Goal: Communication & Community: Answer question/provide support

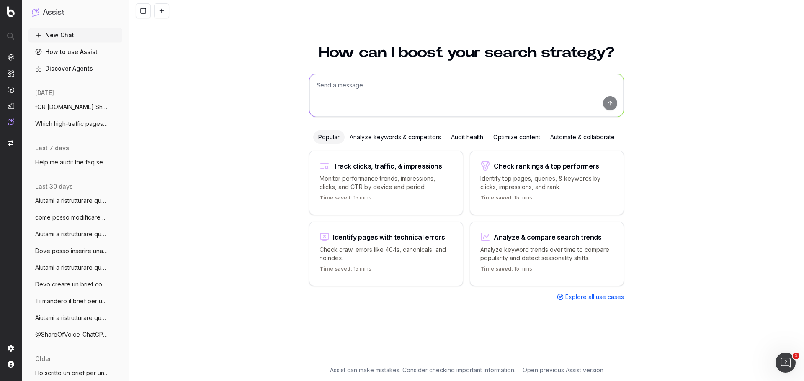
click at [473, 95] on textarea at bounding box center [466, 95] width 314 height 43
paste textarea "Loremip d sitametconsec adipis elitsedd ei temp inc utl etd magnaaliqu e admini…"
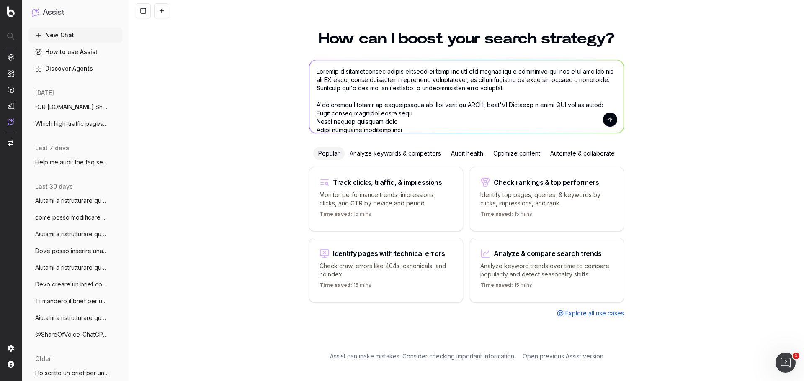
type textarea "Loremip d sitametconsec adipis elitsedd ei temp inc utl etd magnaaliqu e admini…"
click at [612, 118] on button "submit" at bounding box center [610, 120] width 14 height 14
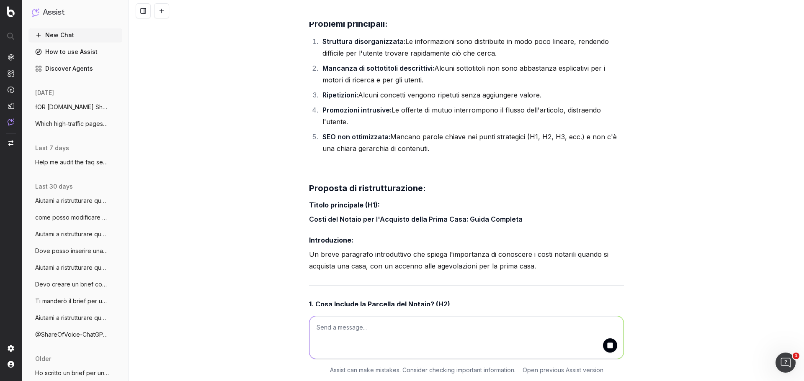
scroll to position [1585, 0]
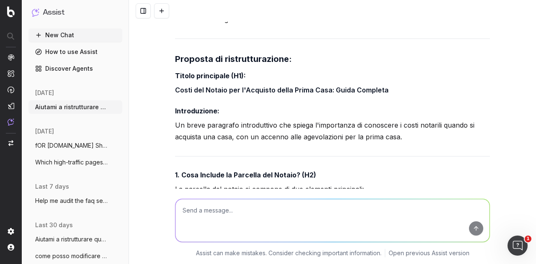
scroll to position [1711, 0]
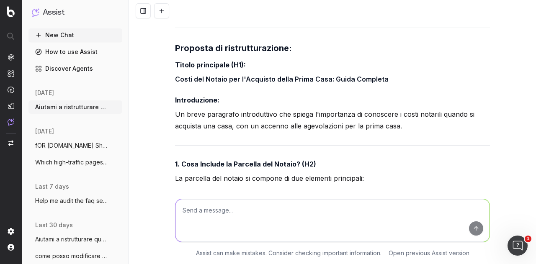
click at [293, 160] on strong "1. Cosa Include la Parcella del Notaio? (H2)" at bounding box center [245, 164] width 141 height 8
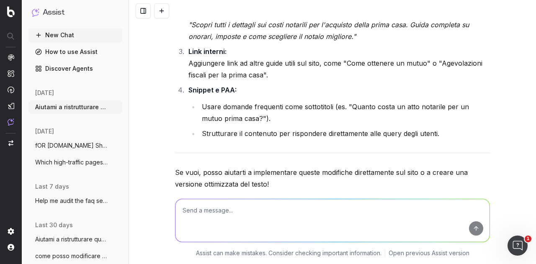
scroll to position [2879, 0]
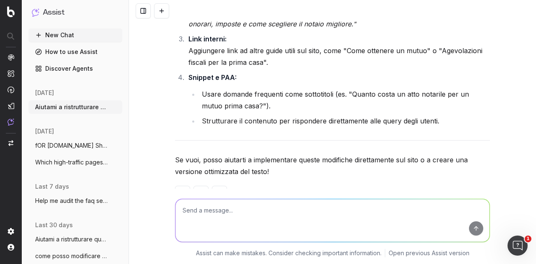
click at [264, 211] on textarea at bounding box center [332, 220] width 314 height 43
type textarea "si"
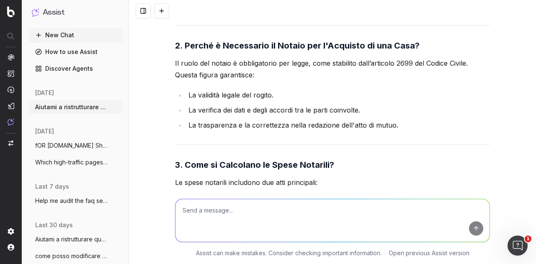
scroll to position [3475, 0]
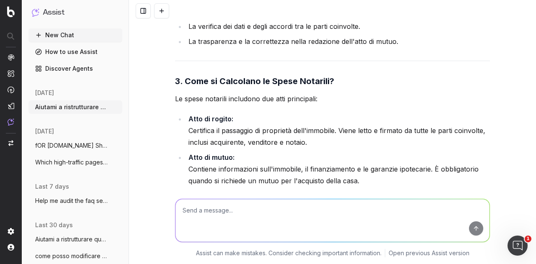
click at [349, 207] on textarea at bounding box center [332, 220] width 314 height 43
paste textarea "senza aggiungere o rimuovere informazioni, ma organizzandolo in modo più chiaro…"
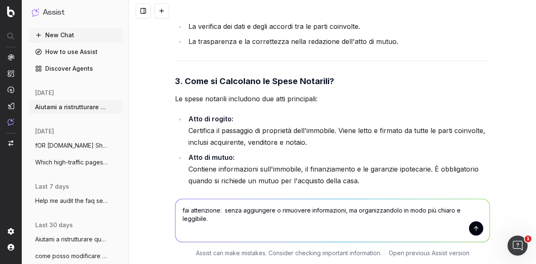
type textarea "fai attenzione: senza aggiungere o rimuovere informazioni, ma organizzandolo in…"
click at [471, 229] on button "submit" at bounding box center [476, 228] width 14 height 14
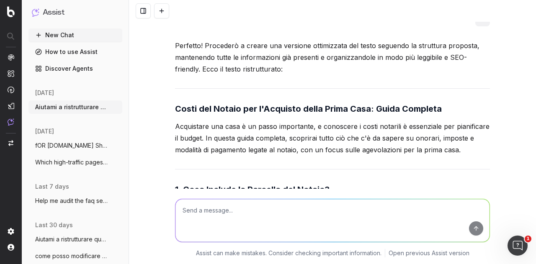
scroll to position [3088, 0]
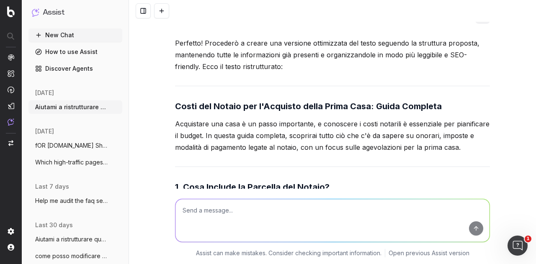
click at [257, 212] on textarea at bounding box center [332, 220] width 314 height 43
paste textarea "La parcella di un notaio si compone di onorario e imposte. L’onorario [MEDICAL_…"
type textarea "riscrivi la intro: La parcella di un notaio si compone di onorario e imposte. L…"
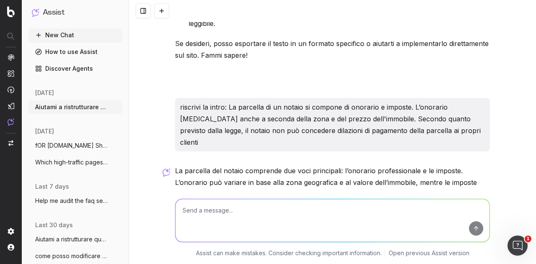
scroll to position [5981, 0]
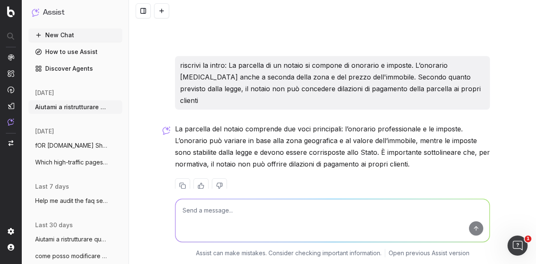
click at [254, 213] on textarea at bounding box center [332, 220] width 314 height 43
type textarea "dev'essere il riassunto dell'articolo"
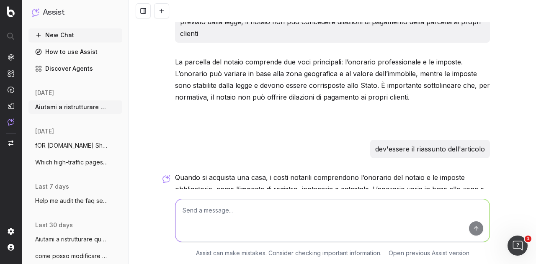
scroll to position [6090, 0]
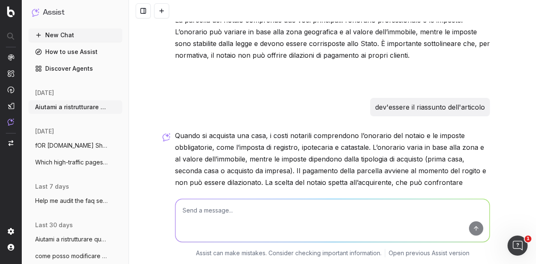
click at [283, 214] on textarea at bounding box center [332, 220] width 314 height 43
type textarea "piu corto"
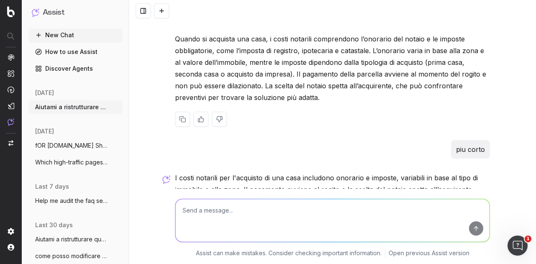
scroll to position [6205, 0]
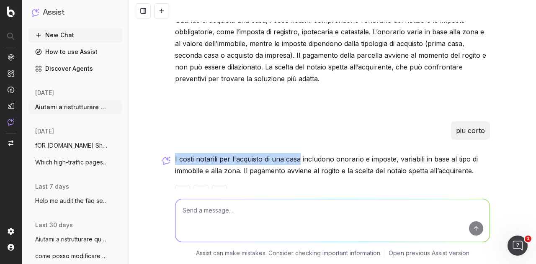
drag, startPoint x: 172, startPoint y: 138, endPoint x: 296, endPoint y: 133, distance: 124.0
drag, startPoint x: 391, startPoint y: 143, endPoint x: 169, endPoint y: 144, distance: 222.3
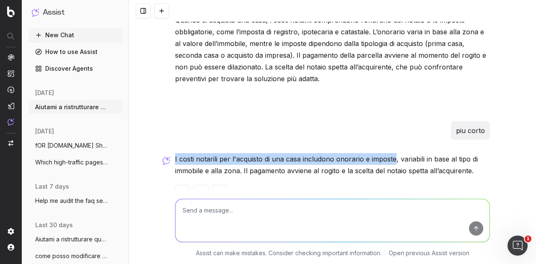
copy p "I costi notarili per l'acquisto di una casa includono onorario e imposte"
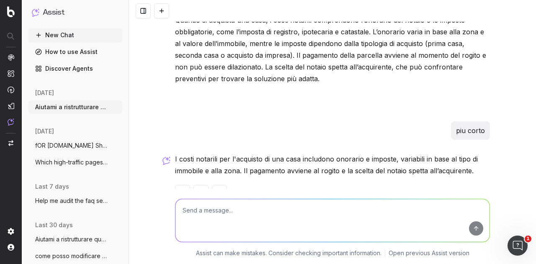
click at [447, 153] on p "I costi notarili per l'acquisto di una casa includono onorario e imposte, varia…" at bounding box center [332, 164] width 315 height 23
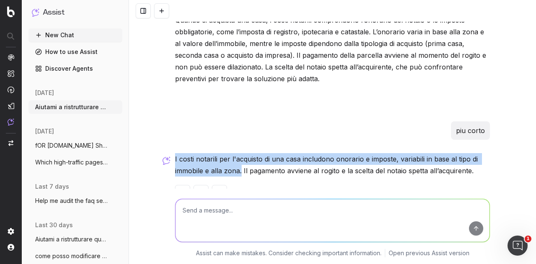
drag, startPoint x: 238, startPoint y: 153, endPoint x: 172, endPoint y: 142, distance: 66.2
click at [175, 153] on p "I costi notarili per l'acquisto di una casa includono onorario e imposte, varia…" at bounding box center [332, 164] width 315 height 23
copy p "I costi notarili per l'acquisto di una casa includono onorario e imposte, varia…"
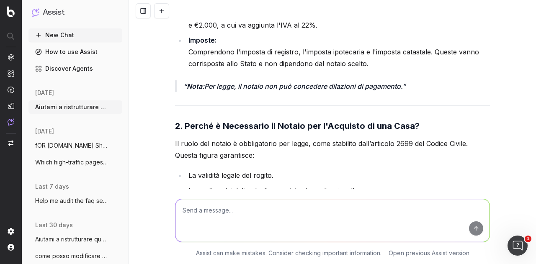
scroll to position [3317, 0]
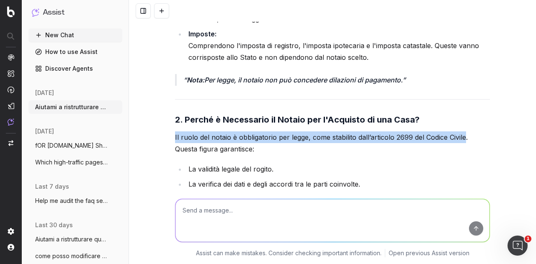
drag, startPoint x: 463, startPoint y: 111, endPoint x: 165, endPoint y: 115, distance: 298.0
click at [165, 115] on div "Aiutami a ristrutturare questo articolo in modo che sia più scorrevole e leggib…" at bounding box center [332, 132] width 407 height 264
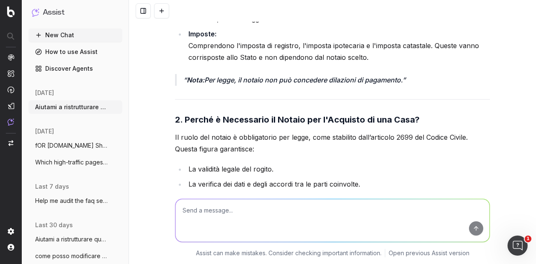
click at [247, 218] on textarea at bounding box center [332, 220] width 314 height 43
paste textarea "A cosa serve il notaio per l'acquisto della casa? Il notaio riveste un ruolo di…"
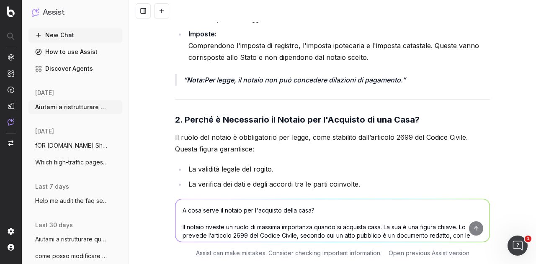
scroll to position [27, 0]
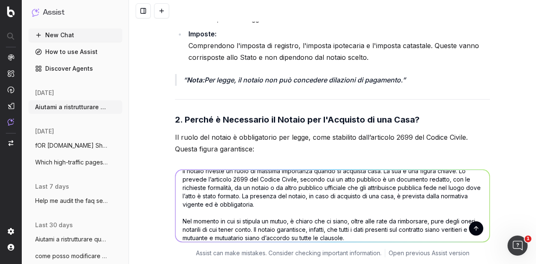
type textarea "A cosa serve il notaio per l'acquisto della casa? Il notaio riveste un ruolo di…"
click at [473, 229] on button "submit" at bounding box center [476, 228] width 14 height 14
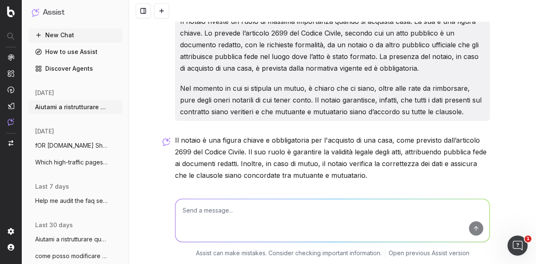
scroll to position [6438, 0]
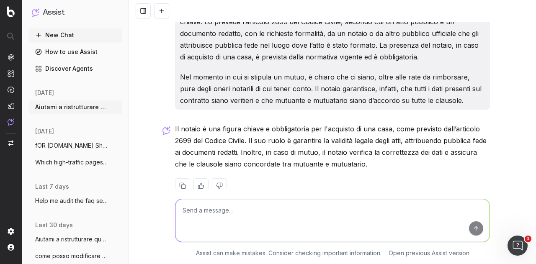
click at [307, 128] on p "Il notaio è una figura chiave e obbligatoria per l'acquisto di una casa, come p…" at bounding box center [332, 146] width 315 height 47
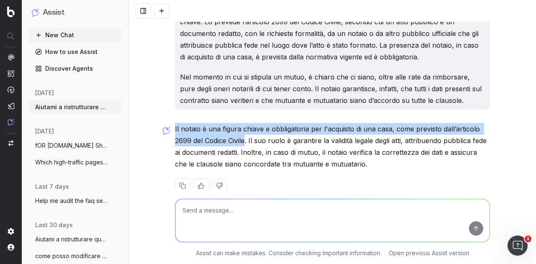
drag, startPoint x: 243, startPoint y: 124, endPoint x: 170, endPoint y: 111, distance: 74.1
copy p "Il notaio è una figura chiave e obbligatoria per l'acquisto di una casa, come p…"
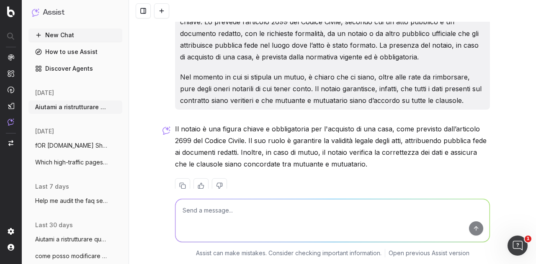
click at [347, 213] on textarea at bounding box center [332, 220] width 314 height 43
paste textarea "A cosa serve il notaio per il mutuo? Nel momento in cui si stipula un mutuo, è …"
type textarea "A cosa serve il notaio per il mutuo? Nel momento in cui si stipula un mutuo, è …"
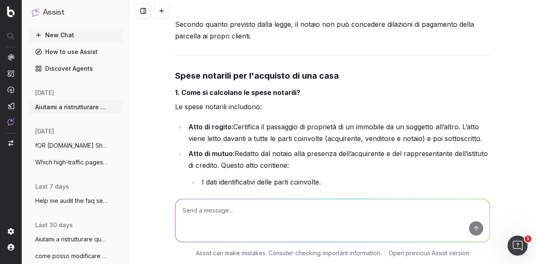
scroll to position [4767, 0]
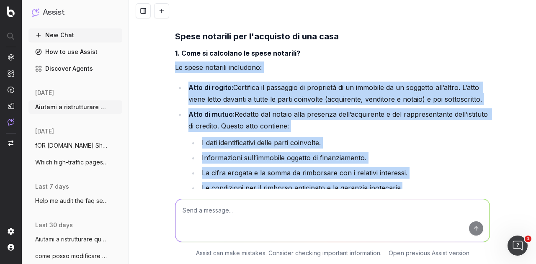
drag, startPoint x: 413, startPoint y: 171, endPoint x: 146, endPoint y: 51, distance: 291.9
click at [146, 51] on div "Aiutami a ristrutturare questo articolo in modo che sia più scorrevole e leggib…" at bounding box center [332, 132] width 407 height 264
copy div "Le spese notarili includono: Atto di rogito: Certifica il passaggio di propriet…"
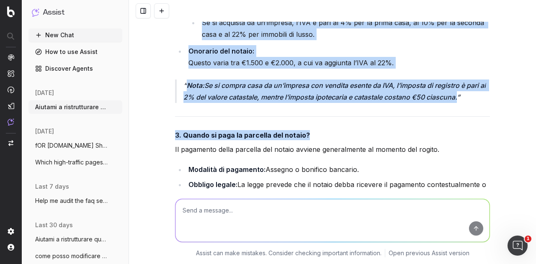
scroll to position [5060, 0]
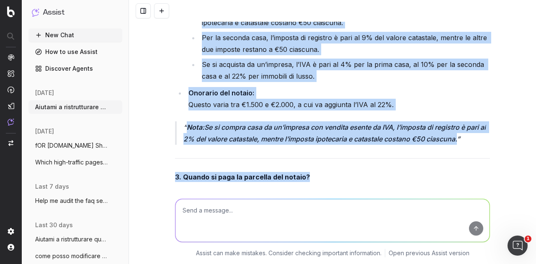
drag, startPoint x: 173, startPoint y: 54, endPoint x: 484, endPoint y: 121, distance: 318.1
click at [484, 121] on div "Grazie per il chiarimento! Procederò a ristrutturare il testo senza aggiungere …" at bounding box center [332, 263] width 315 height 1427
copy div "La fattura del notaio è composta da: Imposte: Imposta di registro, imposta ipot…"
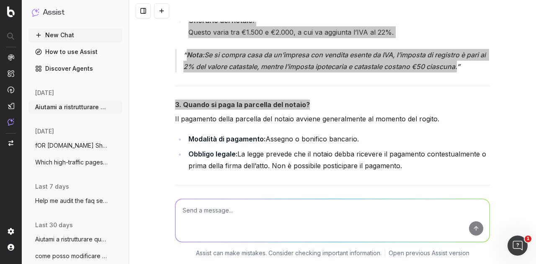
scroll to position [5144, 0]
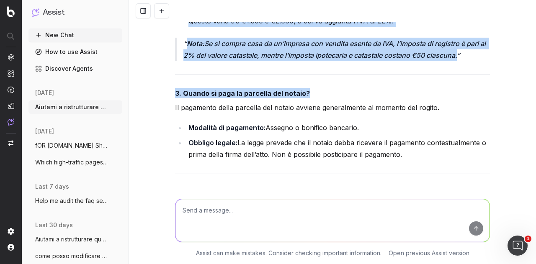
drag, startPoint x: 172, startPoint y: 91, endPoint x: 466, endPoint y: 133, distance: 297.2
click at [466, 133] on div "Grazie per il chiarimento! Procederò a ristrutturare il testo senza aggiungere …" at bounding box center [332, 179] width 315 height 1427
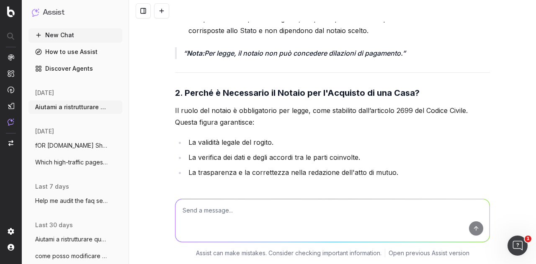
scroll to position [3386, 0]
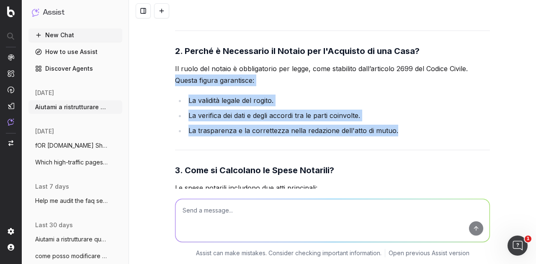
drag, startPoint x: 172, startPoint y: 54, endPoint x: 405, endPoint y: 104, distance: 238.5
copy div "Questa figura garantisce: La validità legale del rogito. La verifica dei dati e…"
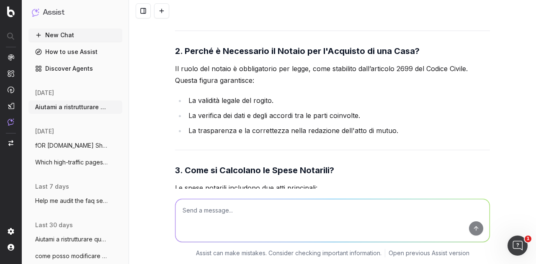
click at [358, 211] on textarea at bounding box center [332, 220] width 314 height 43
paste textarea "Lorem ipsu d sitam con adipis elitse do eiusmodt inci? U labor etdolore mag a'e…"
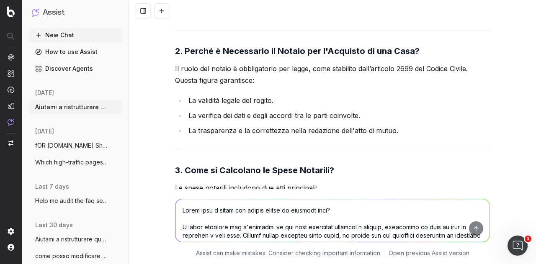
scroll to position [1015, 0]
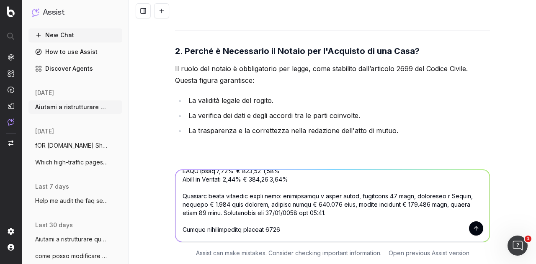
type textarea "Lorem ipsu d sitam con adipis elitse do eiusmodt inci? U labor etdolore mag a'e…"
click at [475, 227] on button "submit" at bounding box center [476, 228] width 14 height 14
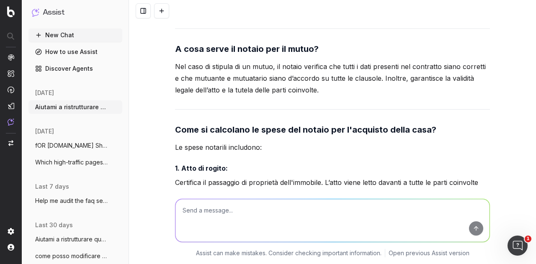
scroll to position [8429, 0]
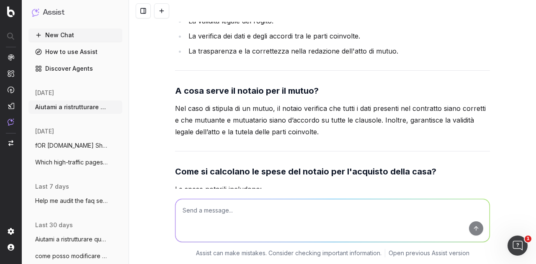
click at [271, 103] on p "Nel caso di stipula di un mutuo, il notaio verifica che tutti i dati presenti n…" at bounding box center [332, 120] width 315 height 35
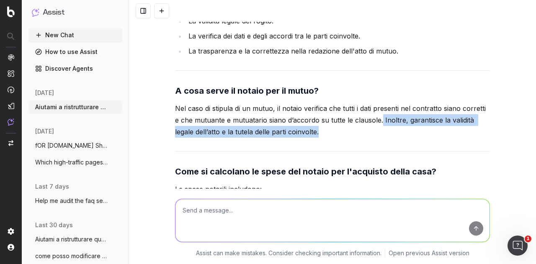
drag, startPoint x: 397, startPoint y: 97, endPoint x: 372, endPoint y: 91, distance: 25.9
click at [372, 103] on p "Nel caso di stipula di un mutuo, il notaio verifica che tutti i dati presenti n…" at bounding box center [332, 120] width 315 height 35
copy p "Inoltre, garantisce la validità legale dell’atto e la tutela delle parti coinvo…"
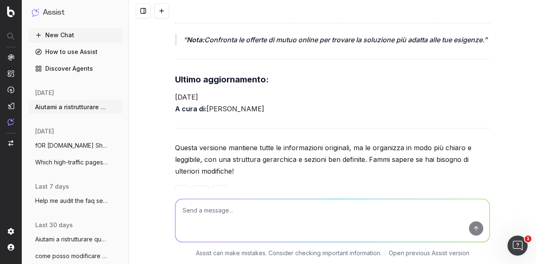
scroll to position [9490, 0]
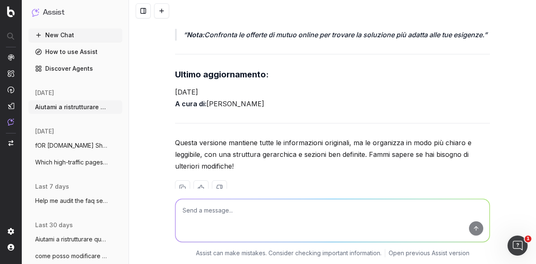
click at [253, 206] on textarea at bounding box center [332, 220] width 314 height 43
type textarea "è ottimizzata per le keywords che ti ho detto per apparire per primo in AIO e P…"
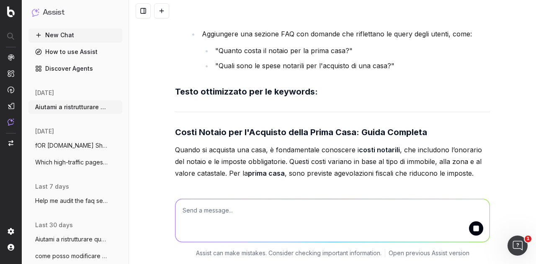
scroll to position [10102, 0]
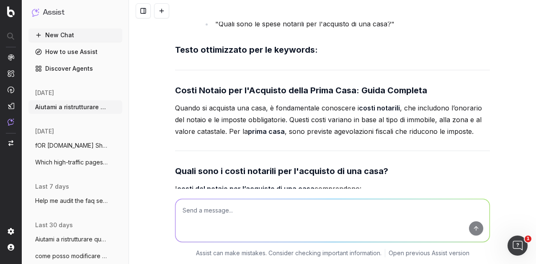
drag, startPoint x: 172, startPoint y: 86, endPoint x: 499, endPoint y: 111, distance: 327.4
click at [499, 111] on div "Aiutami a ristrutturare questo articolo in modo che sia più scorrevole e leggib…" at bounding box center [332, 132] width 407 height 264
copy p "Quando si acquista una casa, è fondamentale conoscere i costi notarili , che in…"
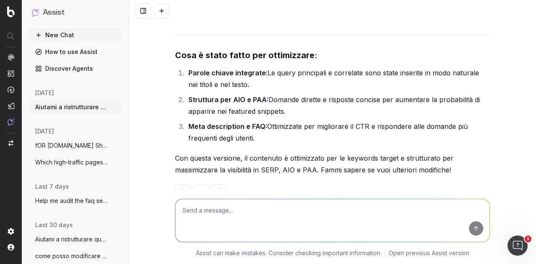
scroll to position [11367, 0]
